Goal: Transaction & Acquisition: Purchase product/service

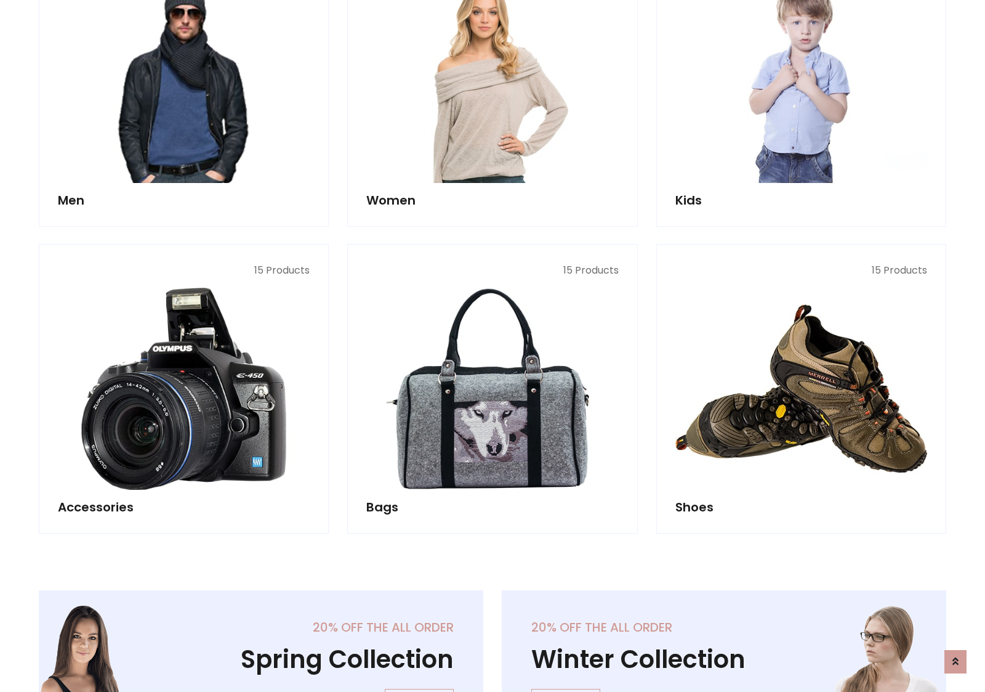
scroll to position [412, 0]
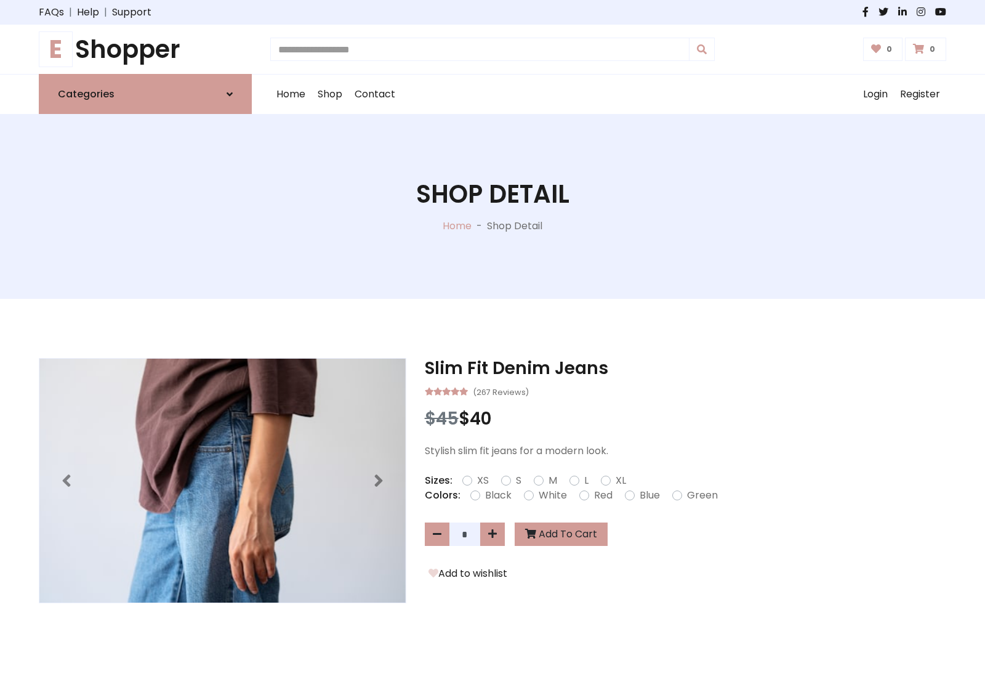
click at [145, 49] on h1 "E Shopper" at bounding box center [145, 49] width 213 height 30
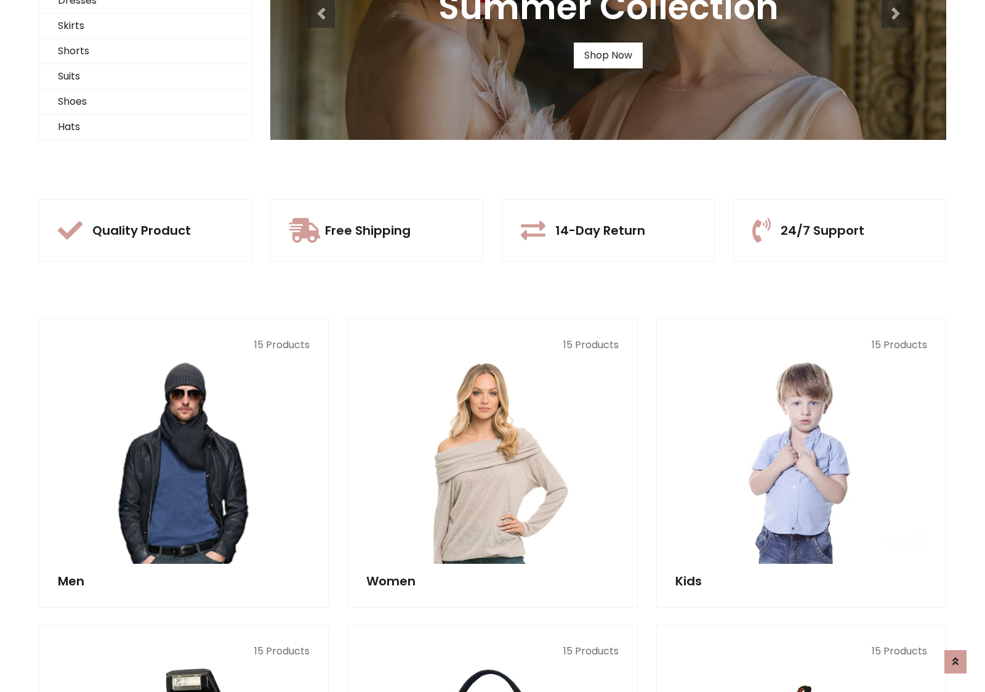
scroll to position [119, 0]
